Goal: Task Accomplishment & Management: Use online tool/utility

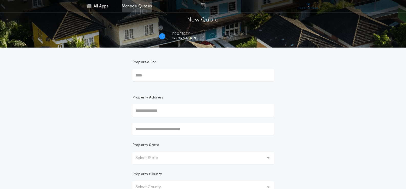
click at [136, 8] on link "Manage Quotes" at bounding box center [137, 6] width 30 height 12
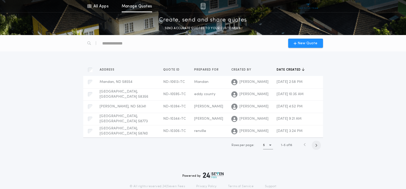
click at [316, 146] on icon "button" at bounding box center [316, 146] width 2 height 4
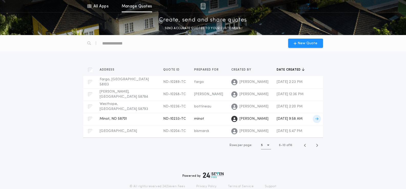
click at [163, 120] on span "ND-10233-TC" at bounding box center [174, 119] width 23 height 4
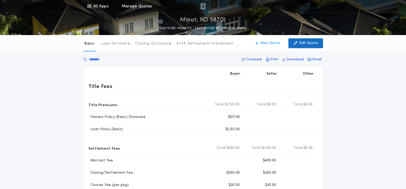
click at [305, 43] on p "Edit Quote" at bounding box center [308, 43] width 19 height 5
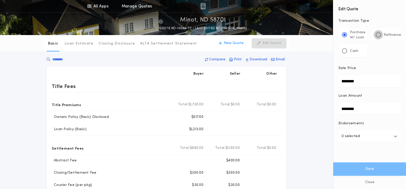
click at [379, 34] on div at bounding box center [378, 35] width 3 height 3
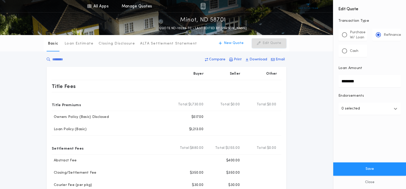
drag, startPoint x: 372, startPoint y: 81, endPoint x: 294, endPoint y: 76, distance: 78.3
type input "********"
click at [333, 163] on button "Save" at bounding box center [369, 169] width 73 height 13
